Goal: Find specific page/section: Find specific page/section

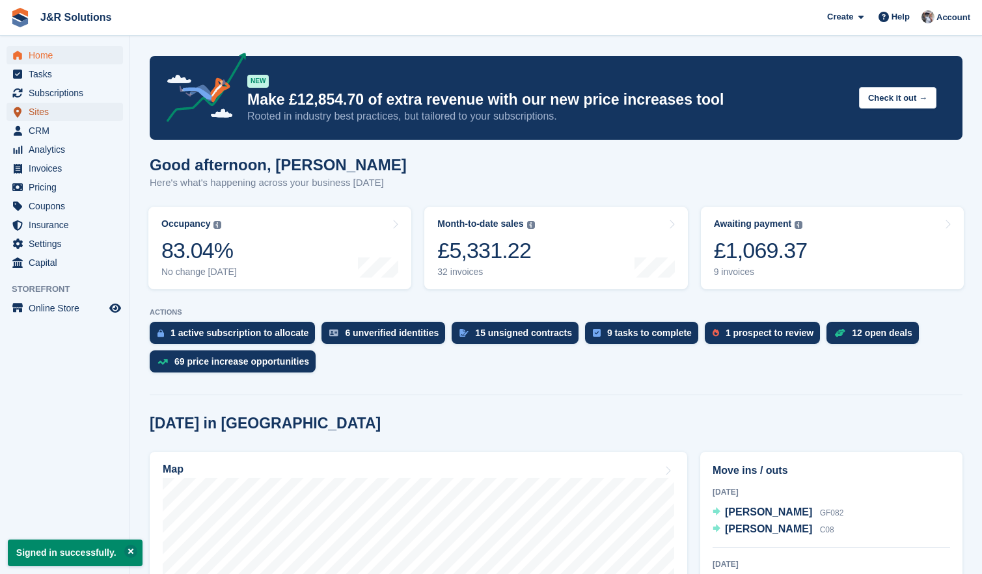
click at [40, 112] on span "Sites" at bounding box center [68, 112] width 78 height 18
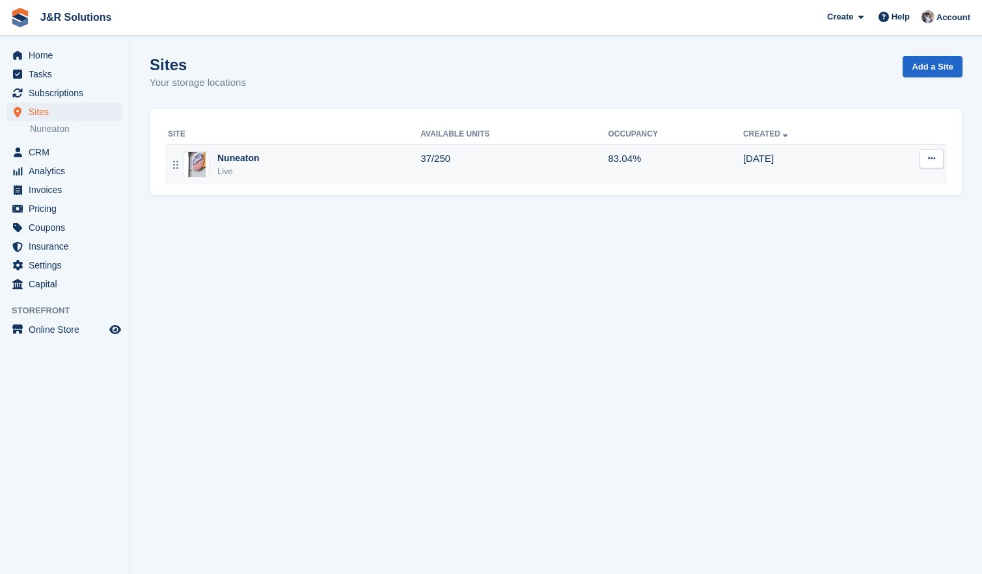
click at [254, 157] on div "Nuneaton" at bounding box center [238, 159] width 42 height 14
